Goal: Task Accomplishment & Management: Manage account settings

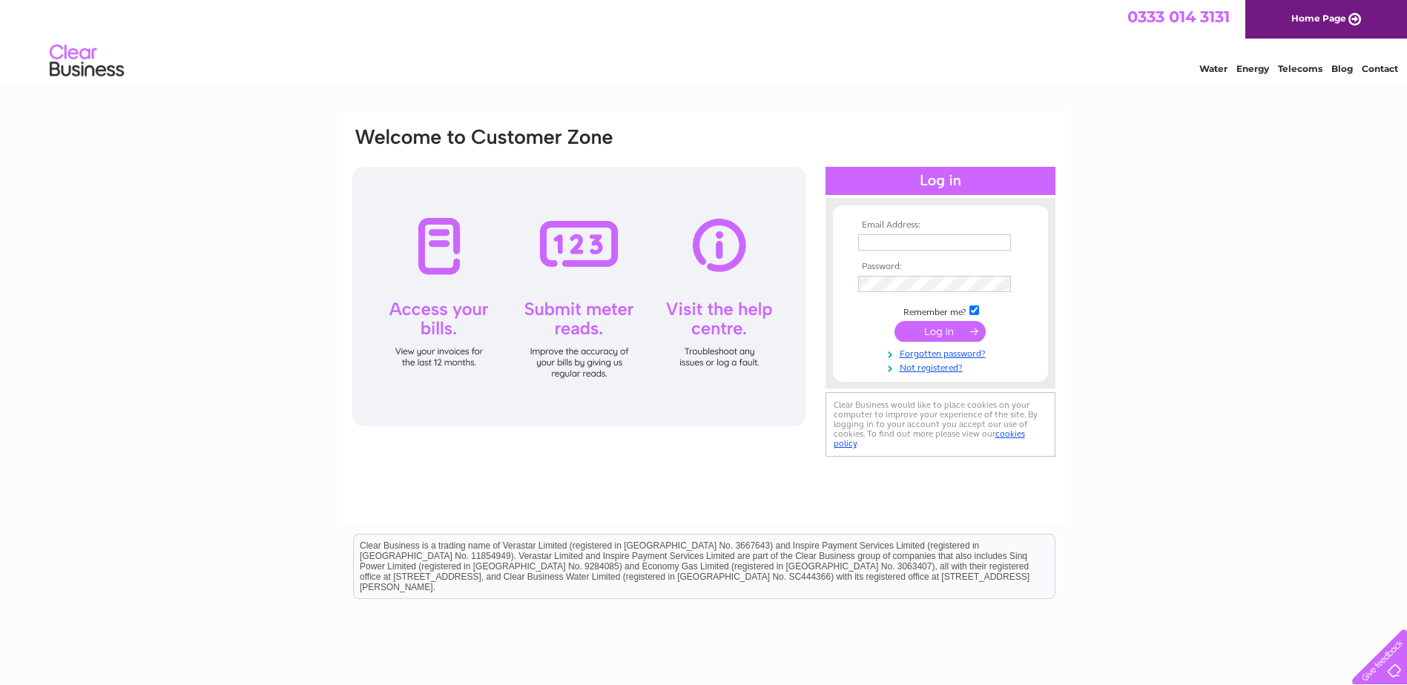
click at [886, 247] on input "text" at bounding box center [934, 242] width 153 height 16
type input "peter.mcgrail@aubreycm.co.uk"
click at [915, 331] on input "submit" at bounding box center [940, 331] width 91 height 21
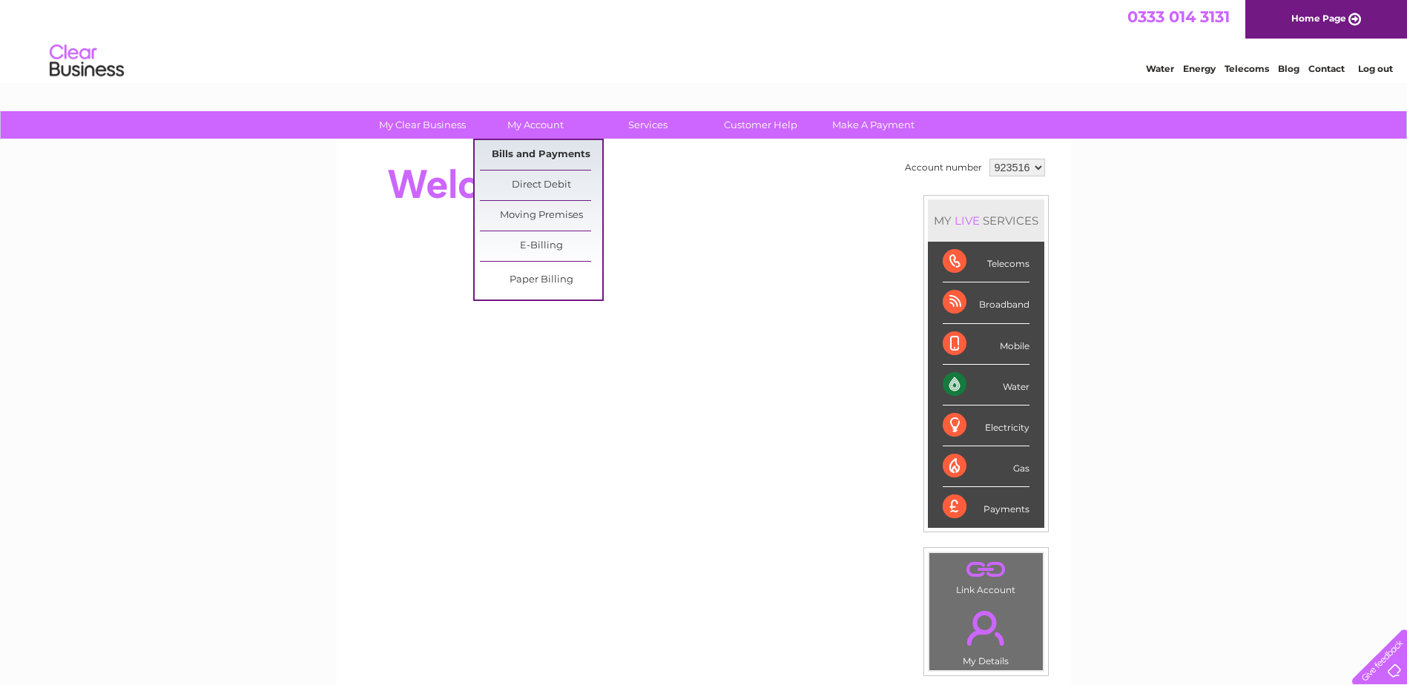
click at [537, 150] on link "Bills and Payments" at bounding box center [541, 155] width 122 height 30
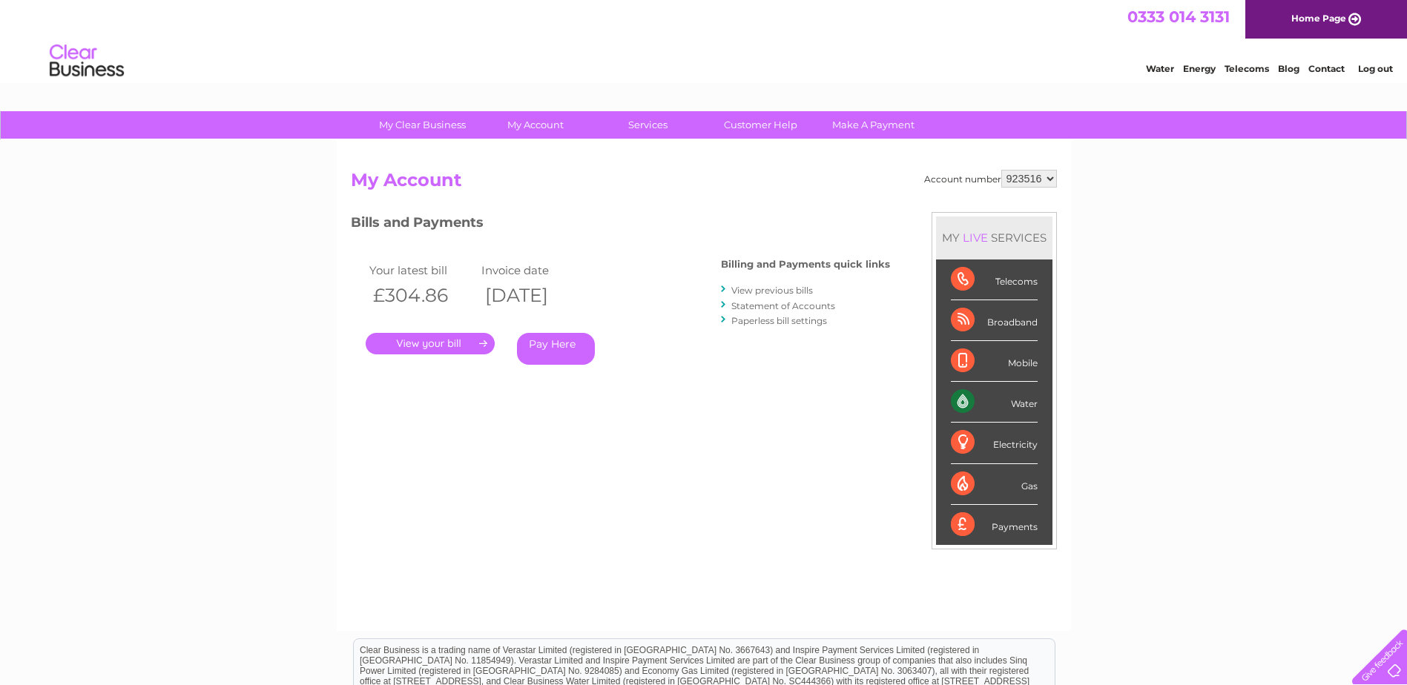
click at [437, 346] on link "." at bounding box center [430, 344] width 129 height 22
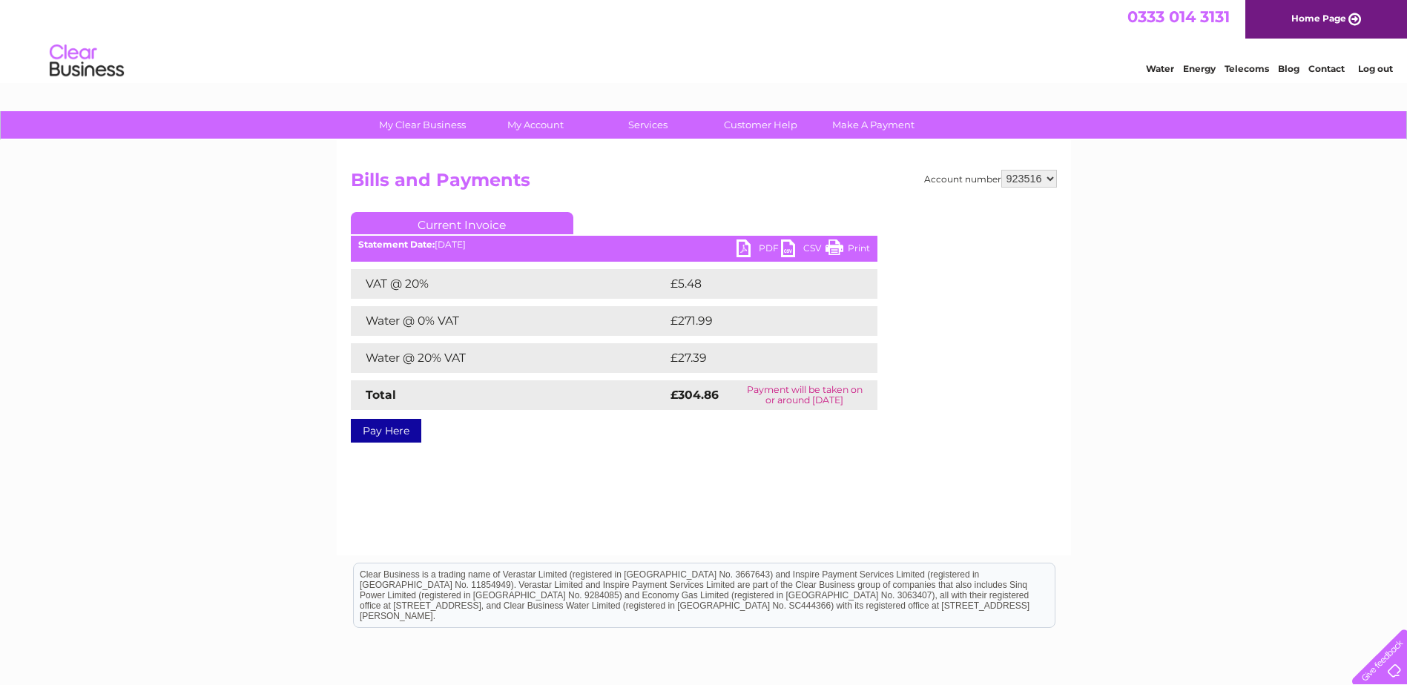
click at [738, 246] on link "PDF" at bounding box center [759, 251] width 45 height 22
